Goal: Transaction & Acquisition: Subscribe to service/newsletter

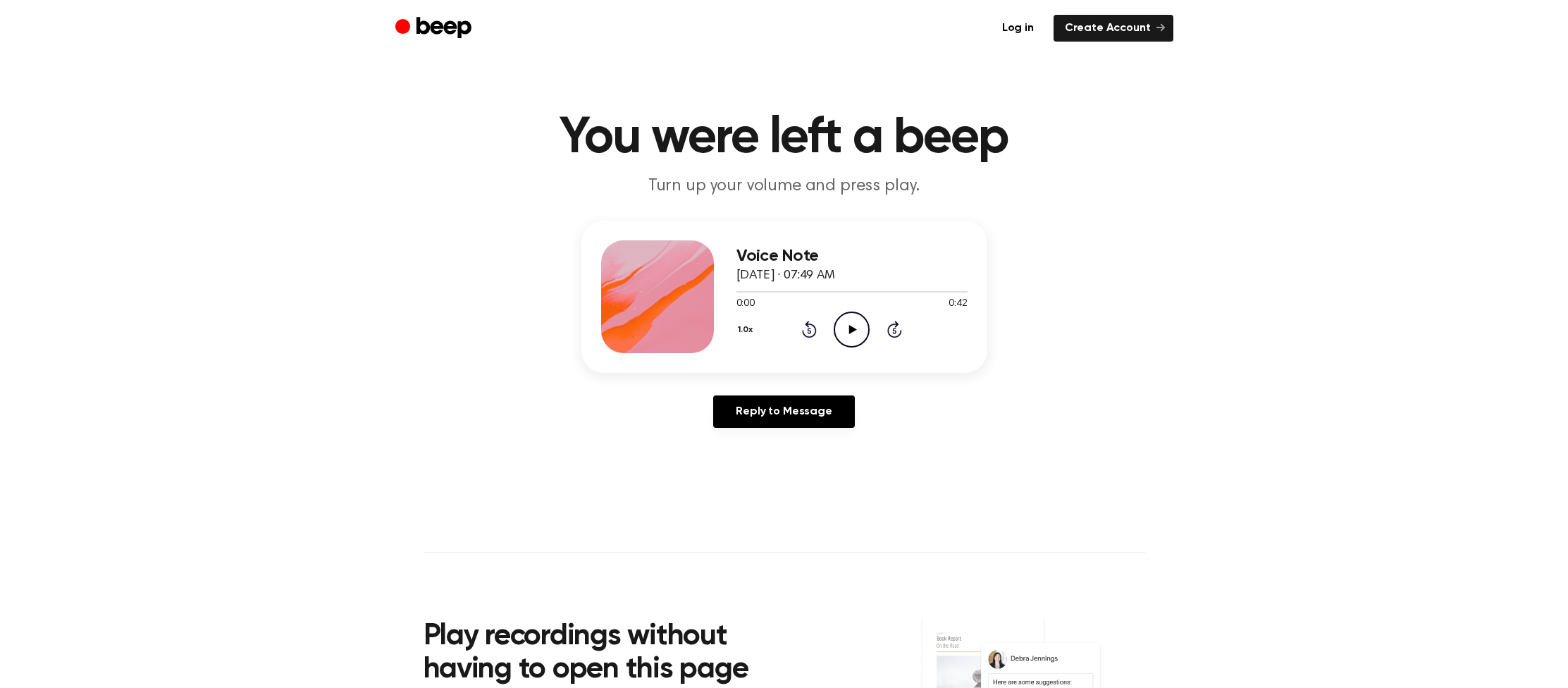
drag, startPoint x: 847, startPoint y: 336, endPoint x: 820, endPoint y: 322, distance: 30.4
click at [847, 336] on icon "Play Audio" at bounding box center [851, 329] width 36 height 36
click at [855, 333] on icon "Play Audio" at bounding box center [851, 329] width 36 height 36
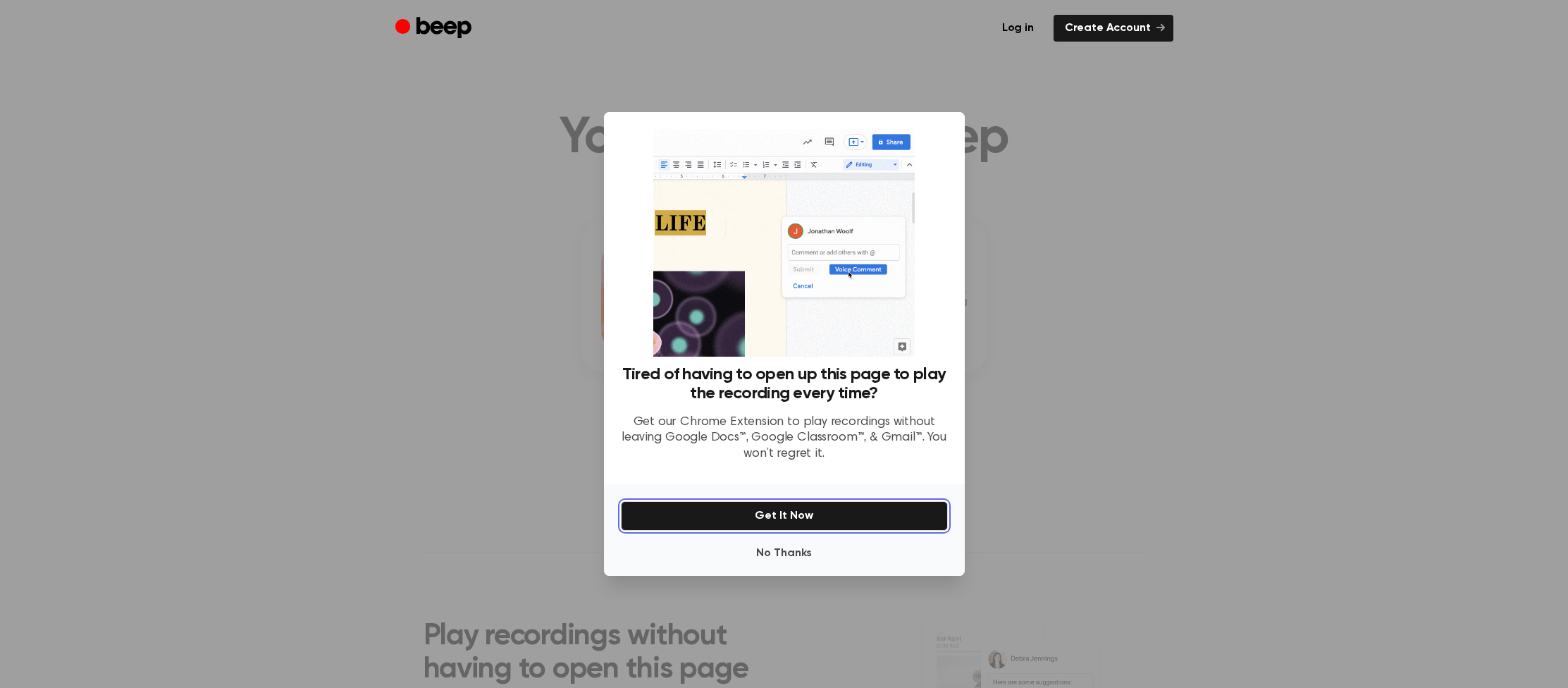
click at [787, 514] on button "Get It Now" at bounding box center [785, 516] width 327 height 30
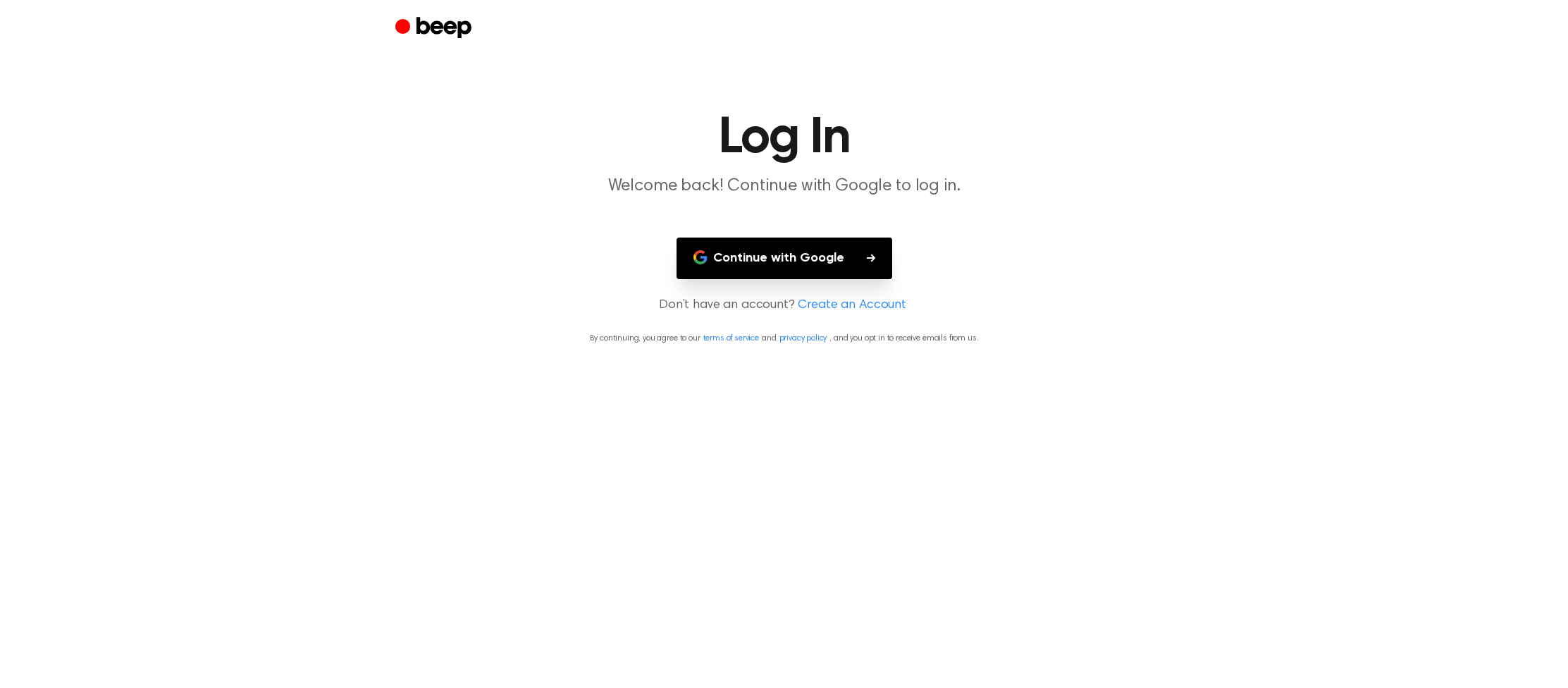
click at [825, 258] on button "Continue with Google" at bounding box center [784, 258] width 216 height 42
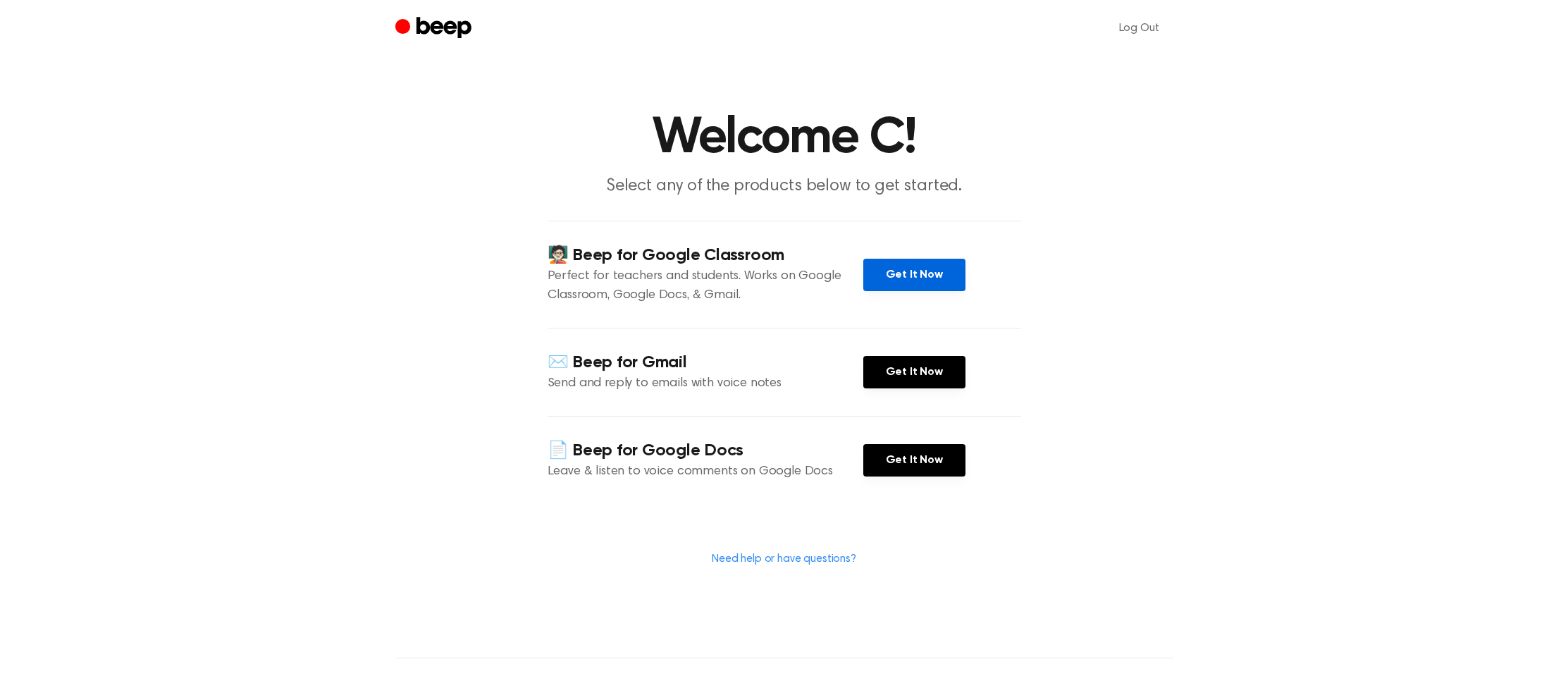
click at [917, 276] on link "Get It Now" at bounding box center [914, 274] width 102 height 33
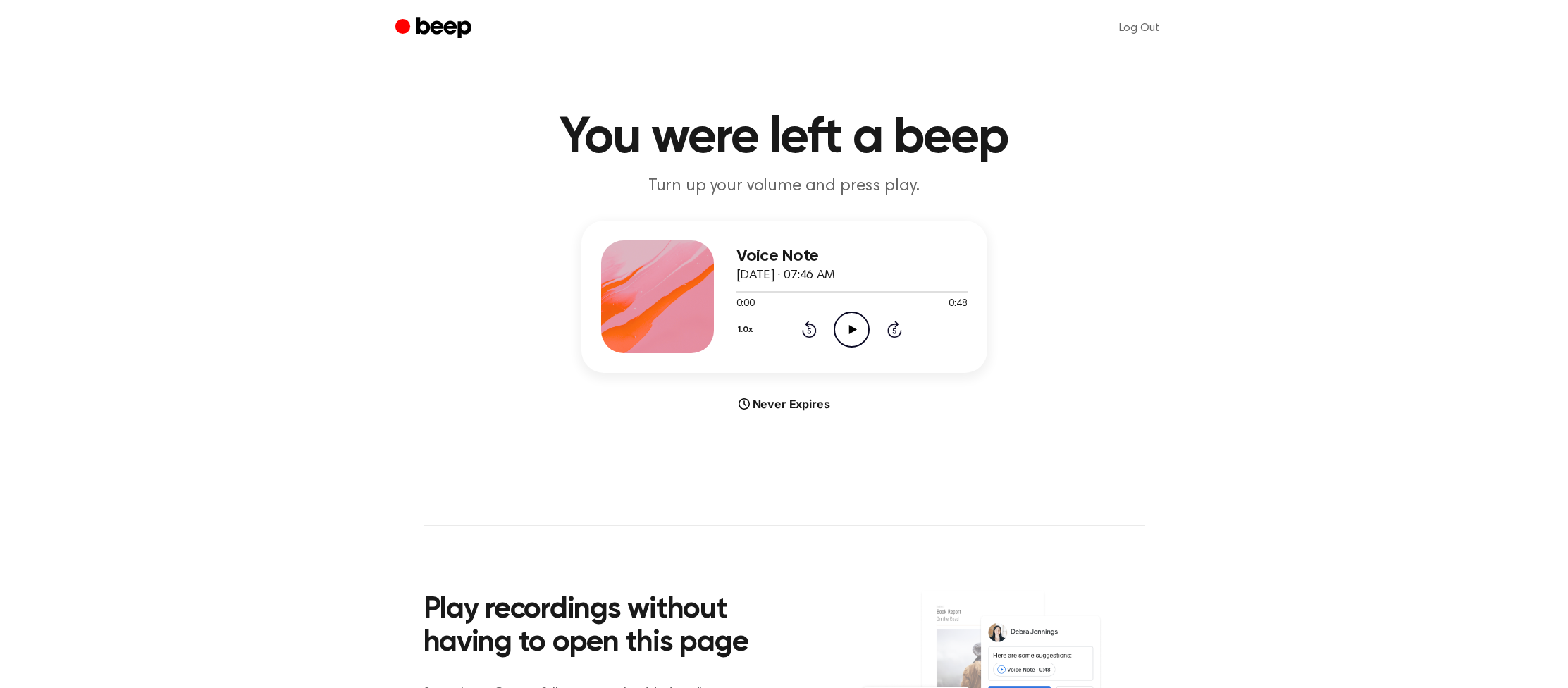
click at [861, 325] on icon "Play Audio" at bounding box center [851, 329] width 36 height 36
